Goal: Check status: Check status

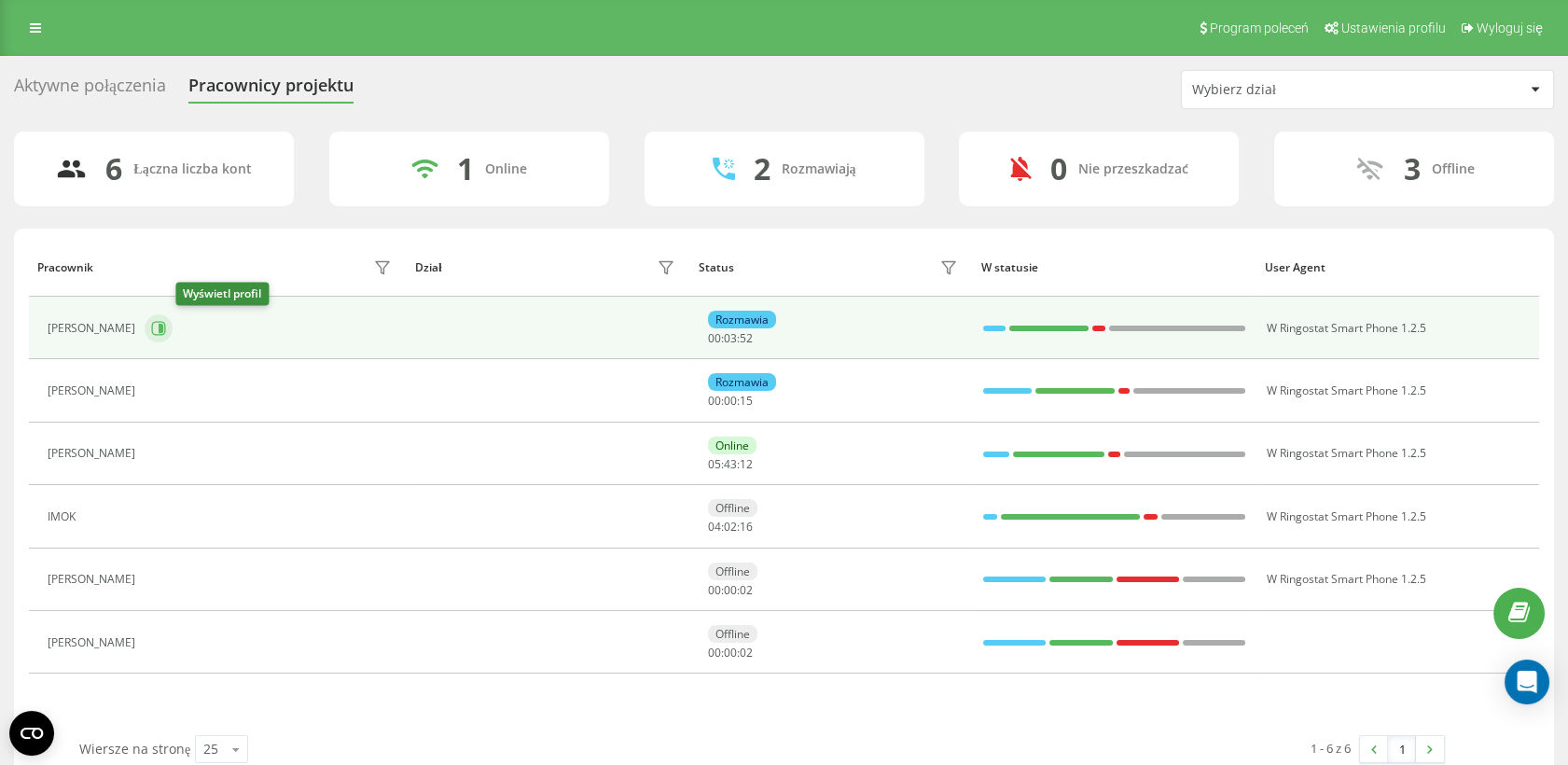
click at [172, 329] on button at bounding box center [159, 328] width 28 height 28
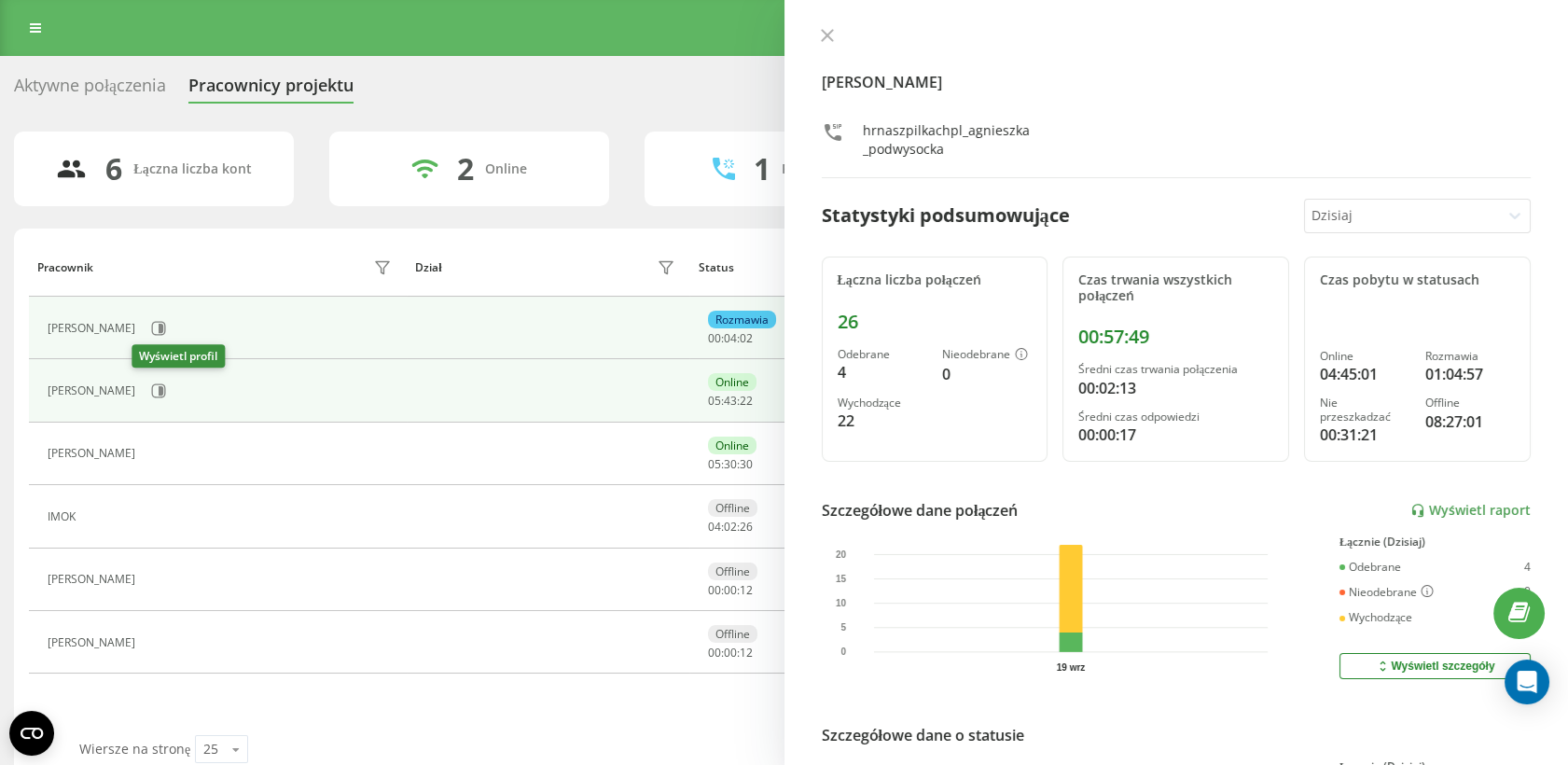
click at [156, 391] on button at bounding box center [159, 391] width 28 height 28
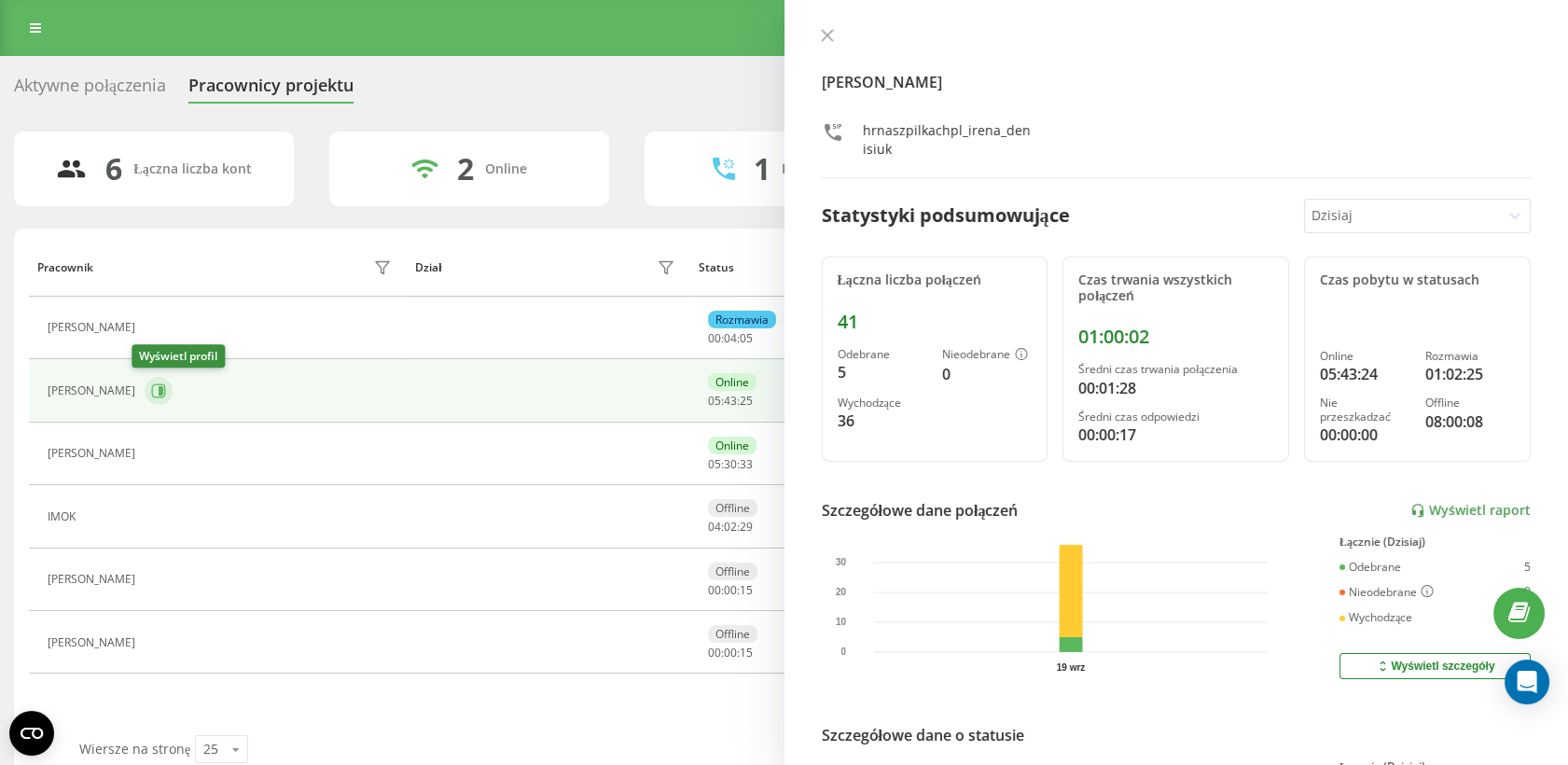
click at [151, 390] on icon at bounding box center [159, 391] width 15 height 15
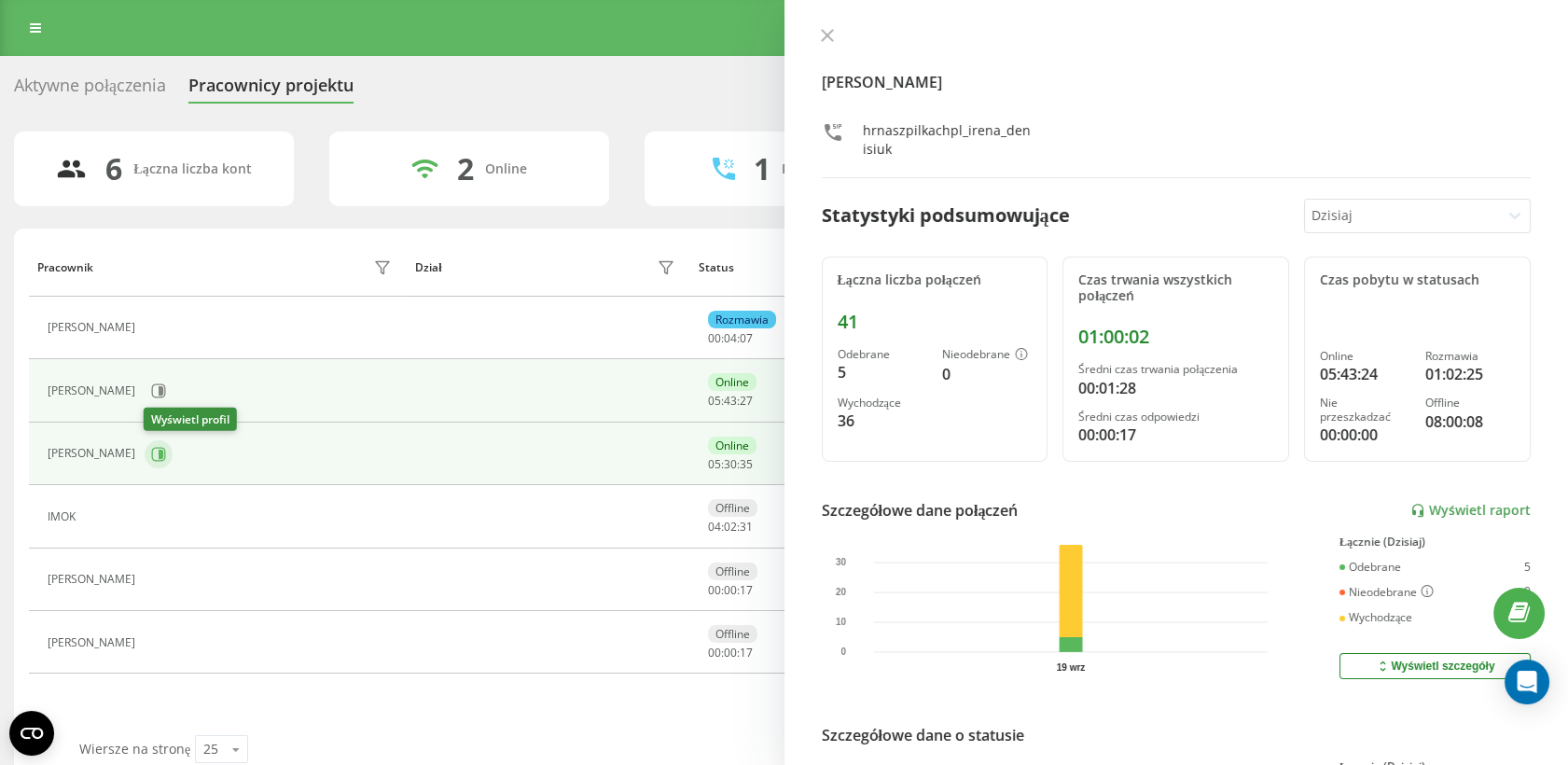
click at [160, 448] on icon at bounding box center [159, 454] width 15 height 15
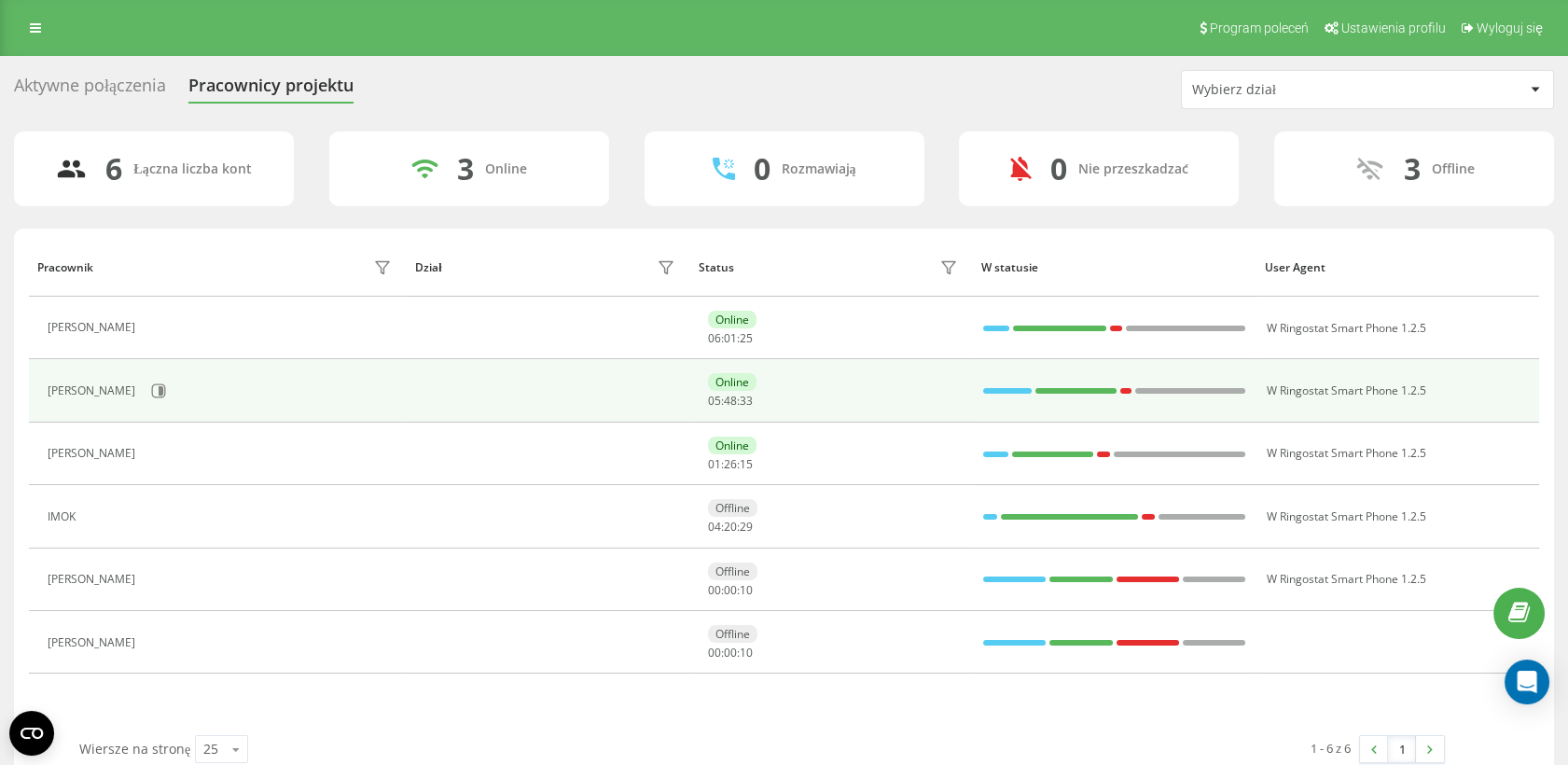
click at [292, 385] on div "[PERSON_NAME]" at bounding box center [222, 391] width 349 height 32
click at [151, 391] on icon at bounding box center [159, 391] width 15 height 15
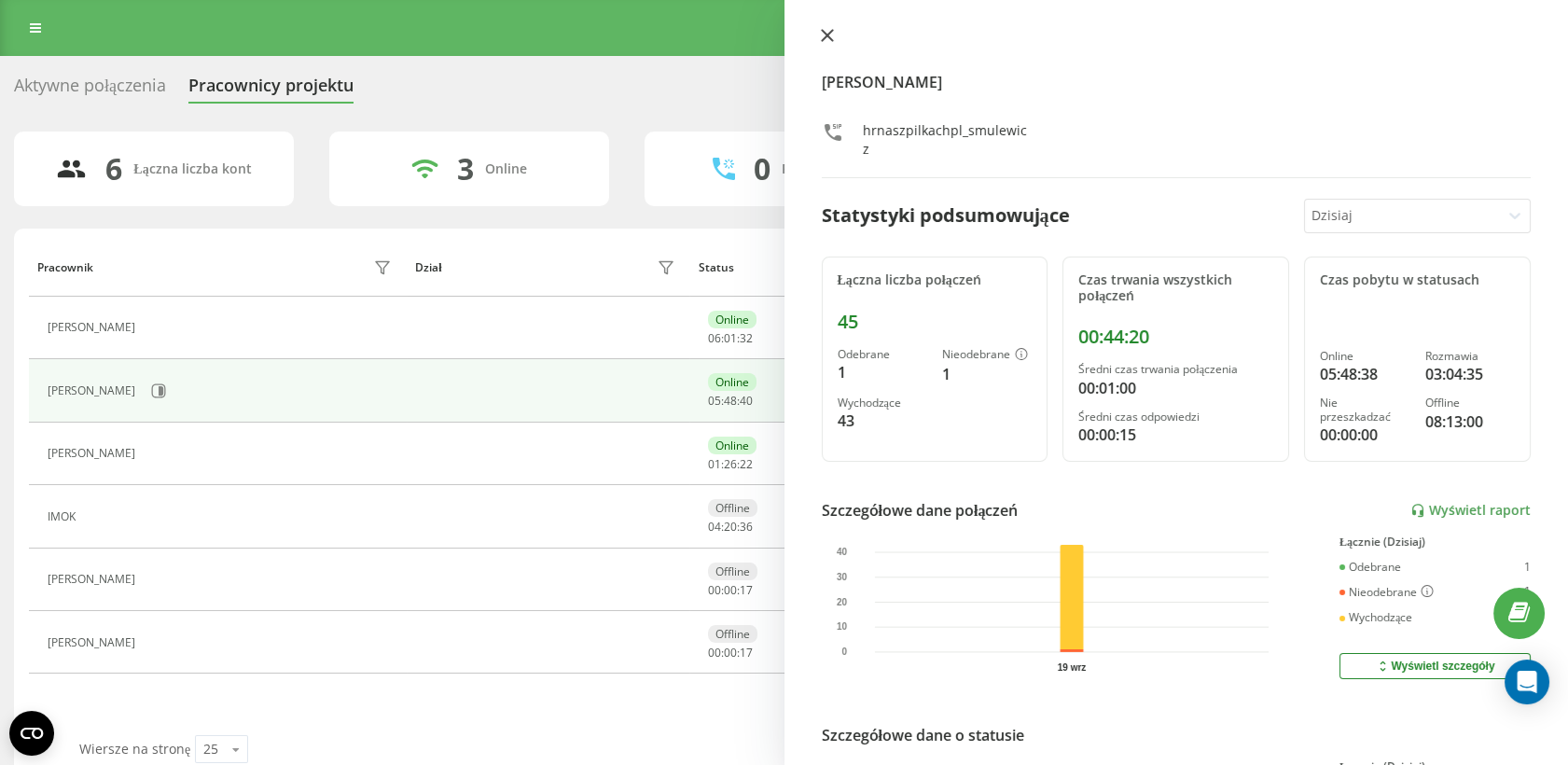
click at [821, 33] on icon at bounding box center [828, 36] width 13 height 13
